Goal: Communication & Community: Participate in discussion

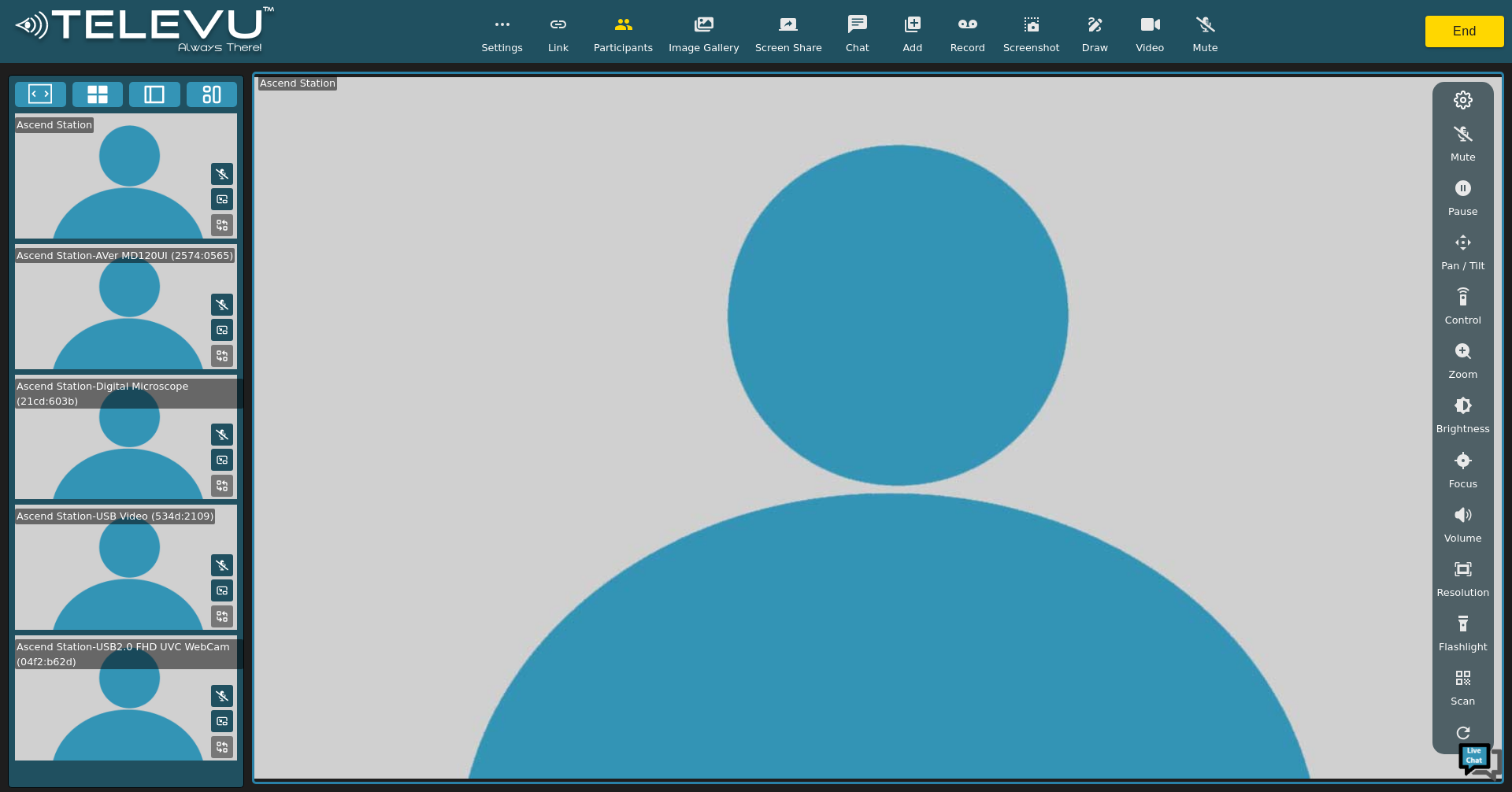
click at [103, 93] on icon at bounding box center [97, 94] width 20 height 18
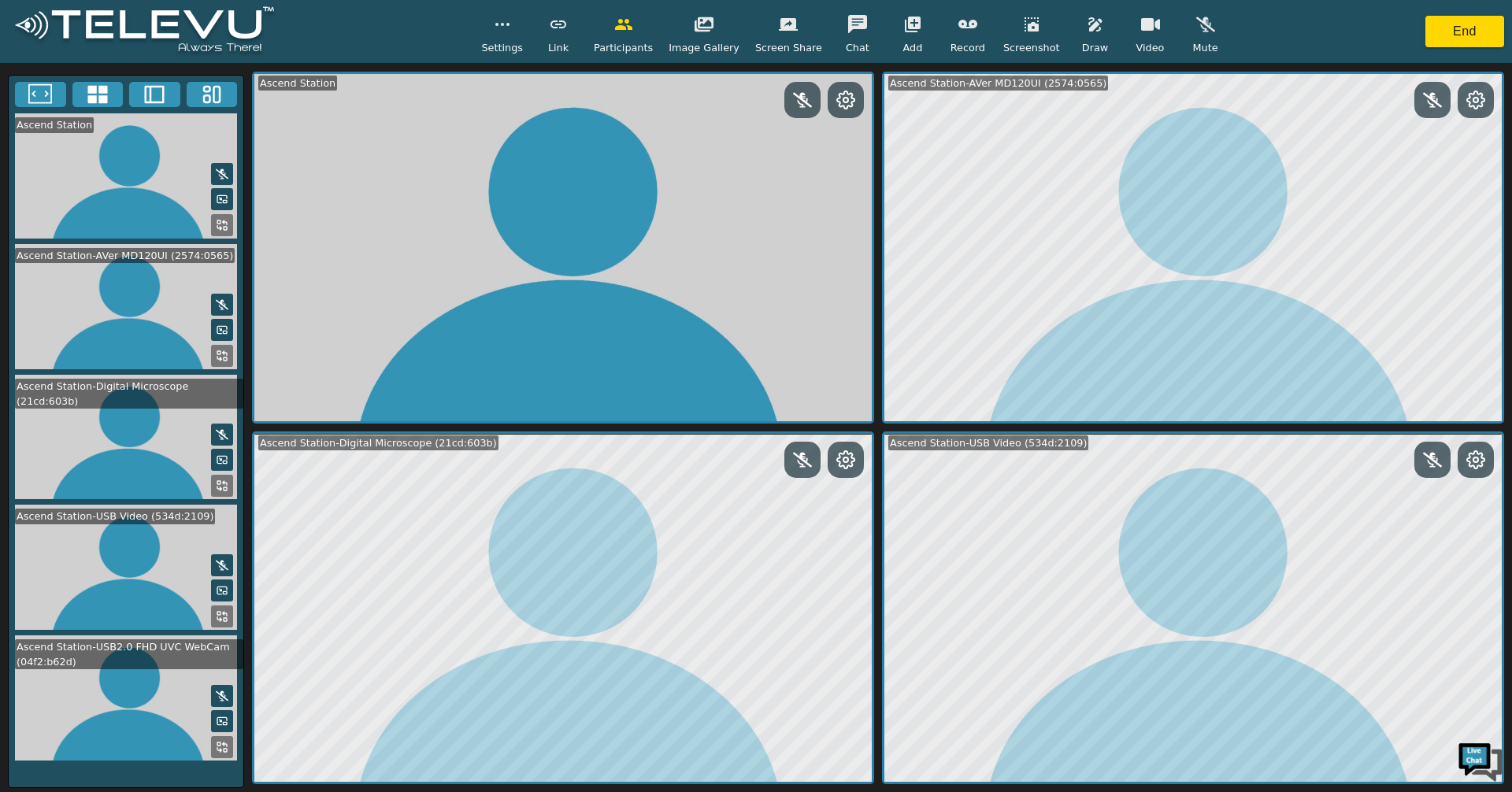
click at [225, 742] on icon at bounding box center [224, 744] width 4 height 4
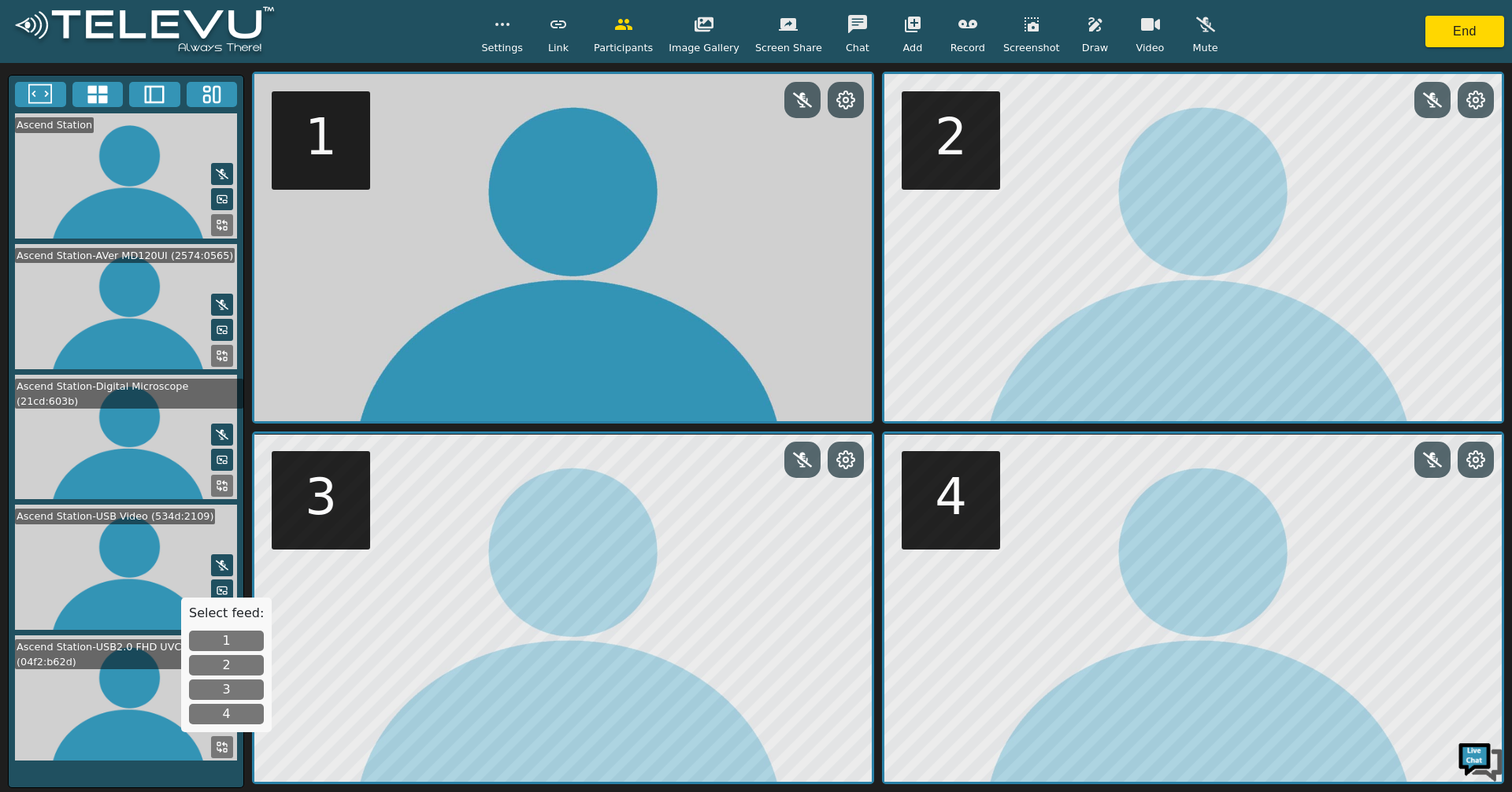
click at [247, 716] on button "4" at bounding box center [227, 714] width 74 height 21
